Goal: Communication & Community: Ask a question

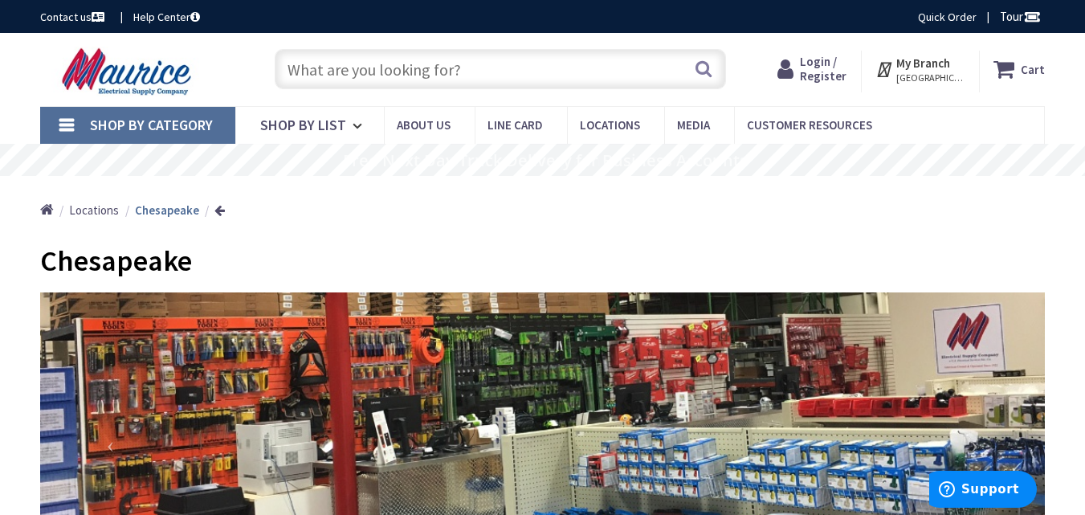
click at [62, 20] on link "Contact us" at bounding box center [73, 17] width 67 height 16
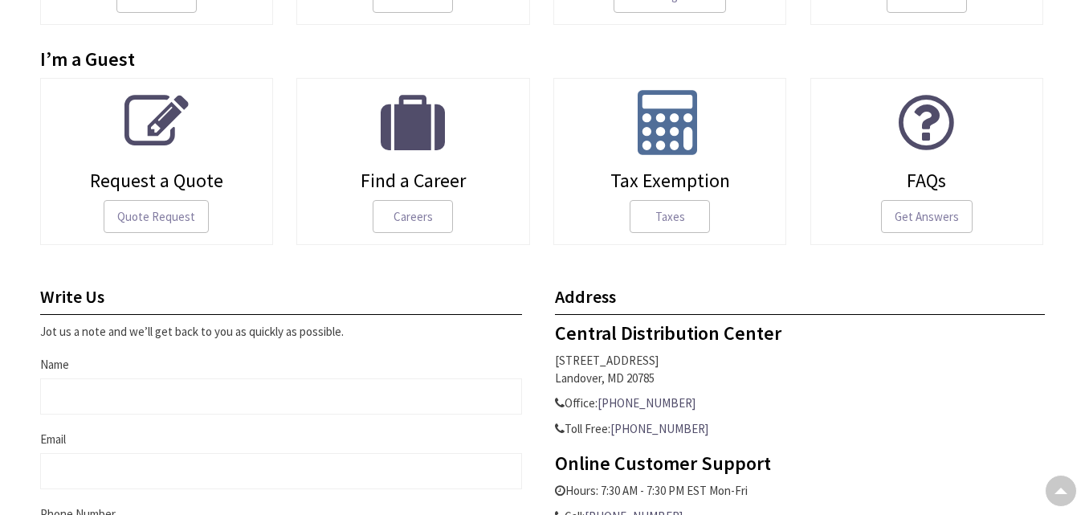
scroll to position [562, 0]
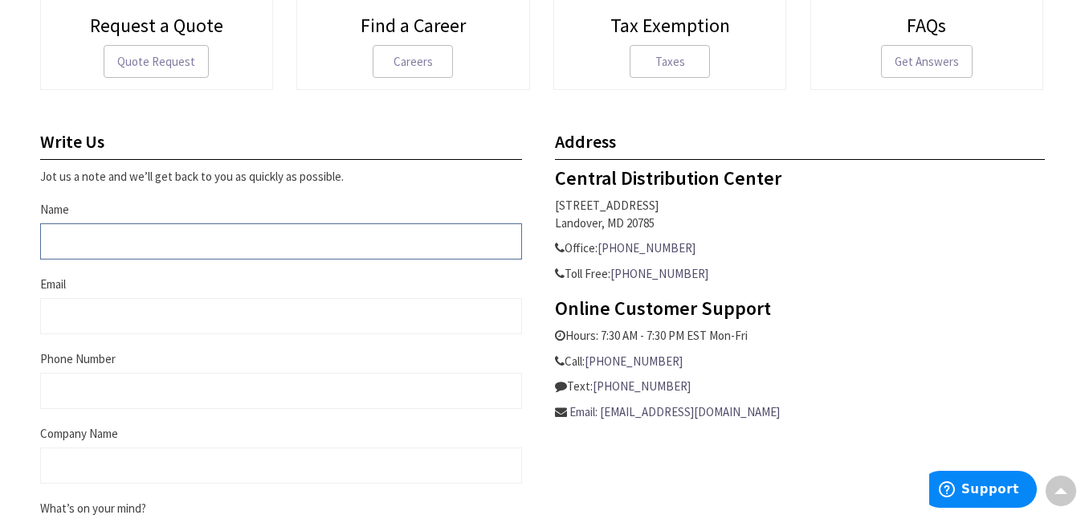
click at [210, 226] on input "Name" at bounding box center [281, 241] width 482 height 36
type input "Mark Broker"
type input "aug191@businessbrokersleads.com"
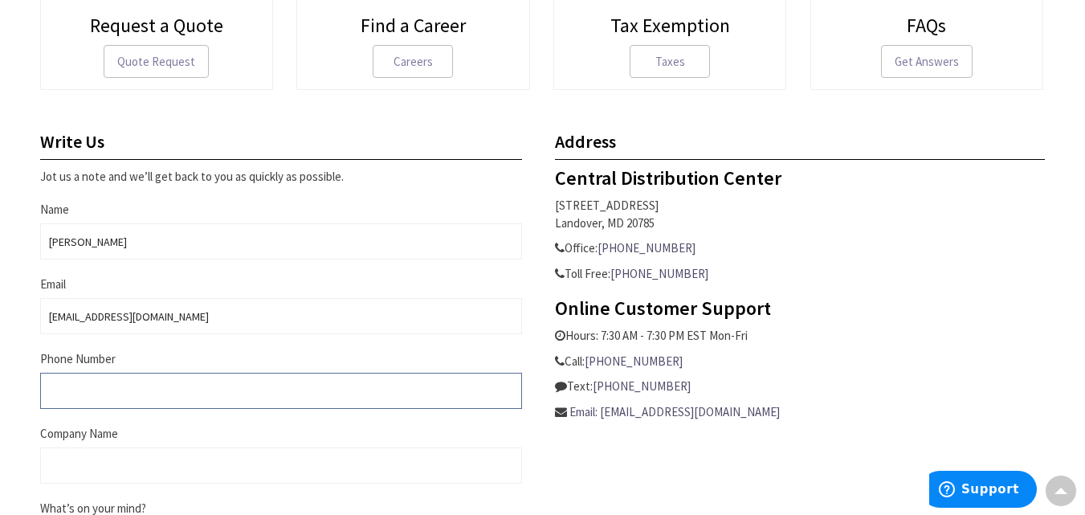
type input "9178304394"
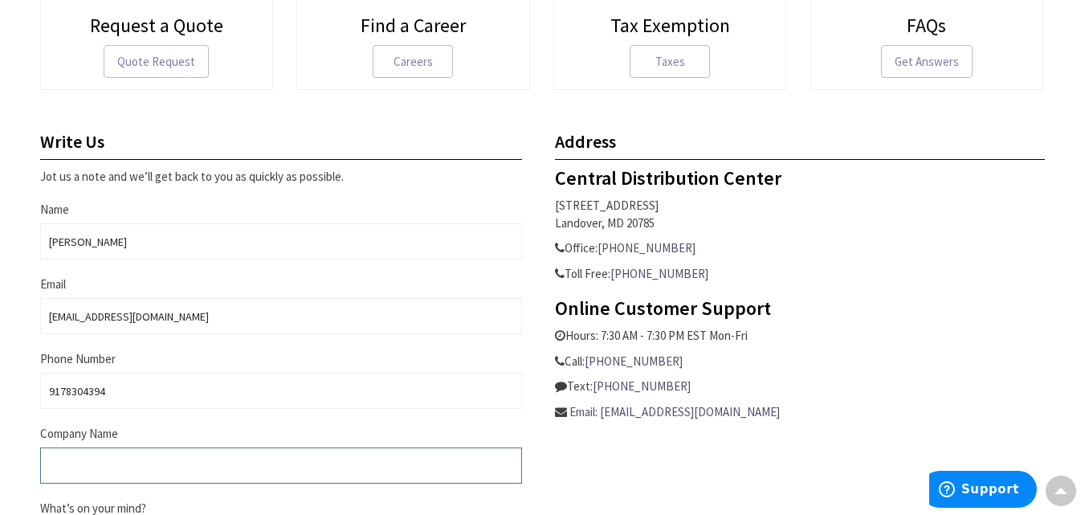
type input "Mark Broker"
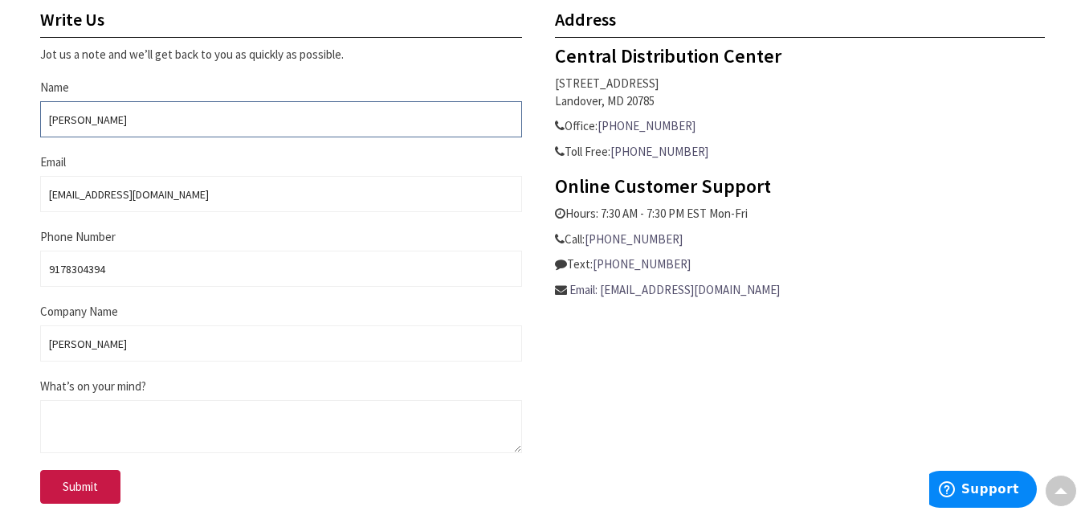
scroll to position [803, 0]
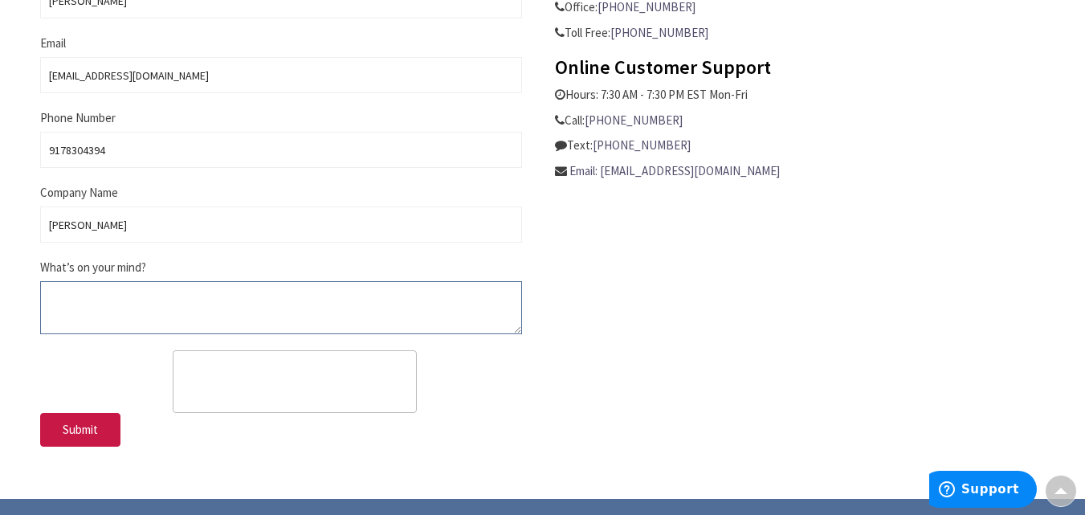
click at [161, 309] on textarea "What’s on your mind?" at bounding box center [281, 307] width 482 height 53
paste textarea "Are you interested in Selling your Business? Hi , my name is Mark and I am a Bu…"
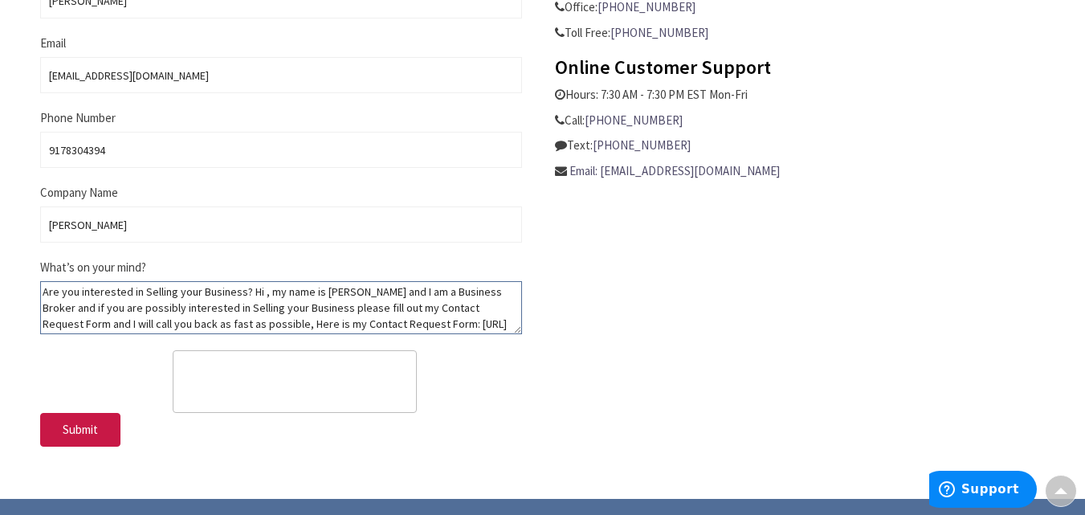
scroll to position [63, 0]
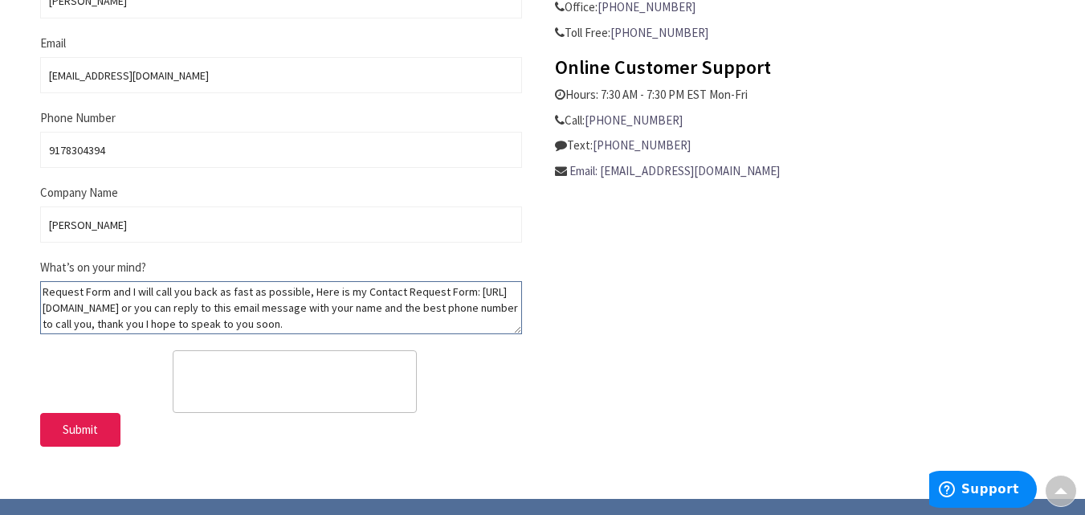
type textarea "Are you interested in Selling your Business? Hi , my name is Mark and I am a Bu…"
click at [84, 430] on span "Submit" at bounding box center [80, 429] width 35 height 15
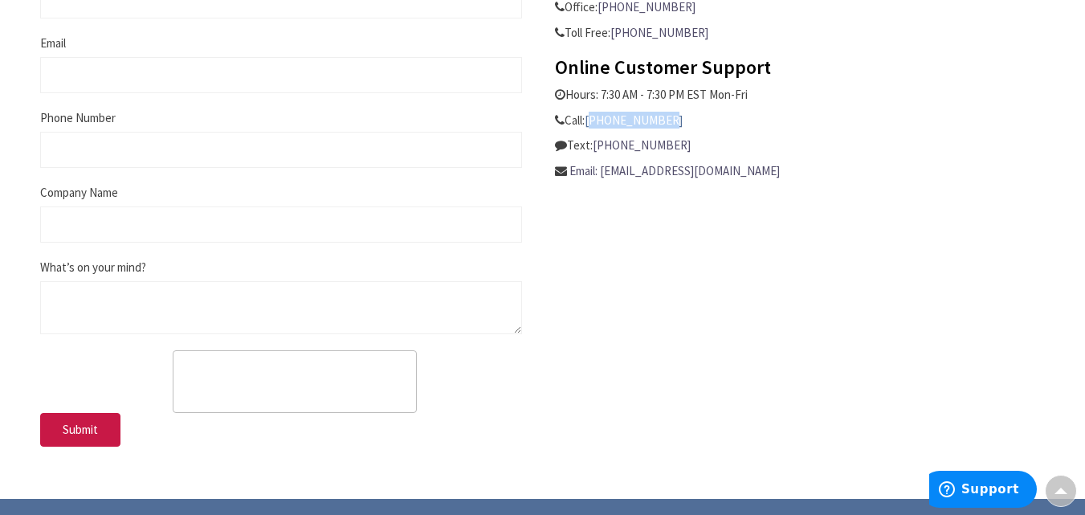
copy link "[PHONE_NUMBER]"
drag, startPoint x: 664, startPoint y: 123, endPoint x: 591, endPoint y: 120, distance: 73.2
click at [591, 120] on p "Call: [PHONE_NUMBER]" at bounding box center [800, 120] width 491 height 17
